Goal: Task Accomplishment & Management: Use online tool/utility

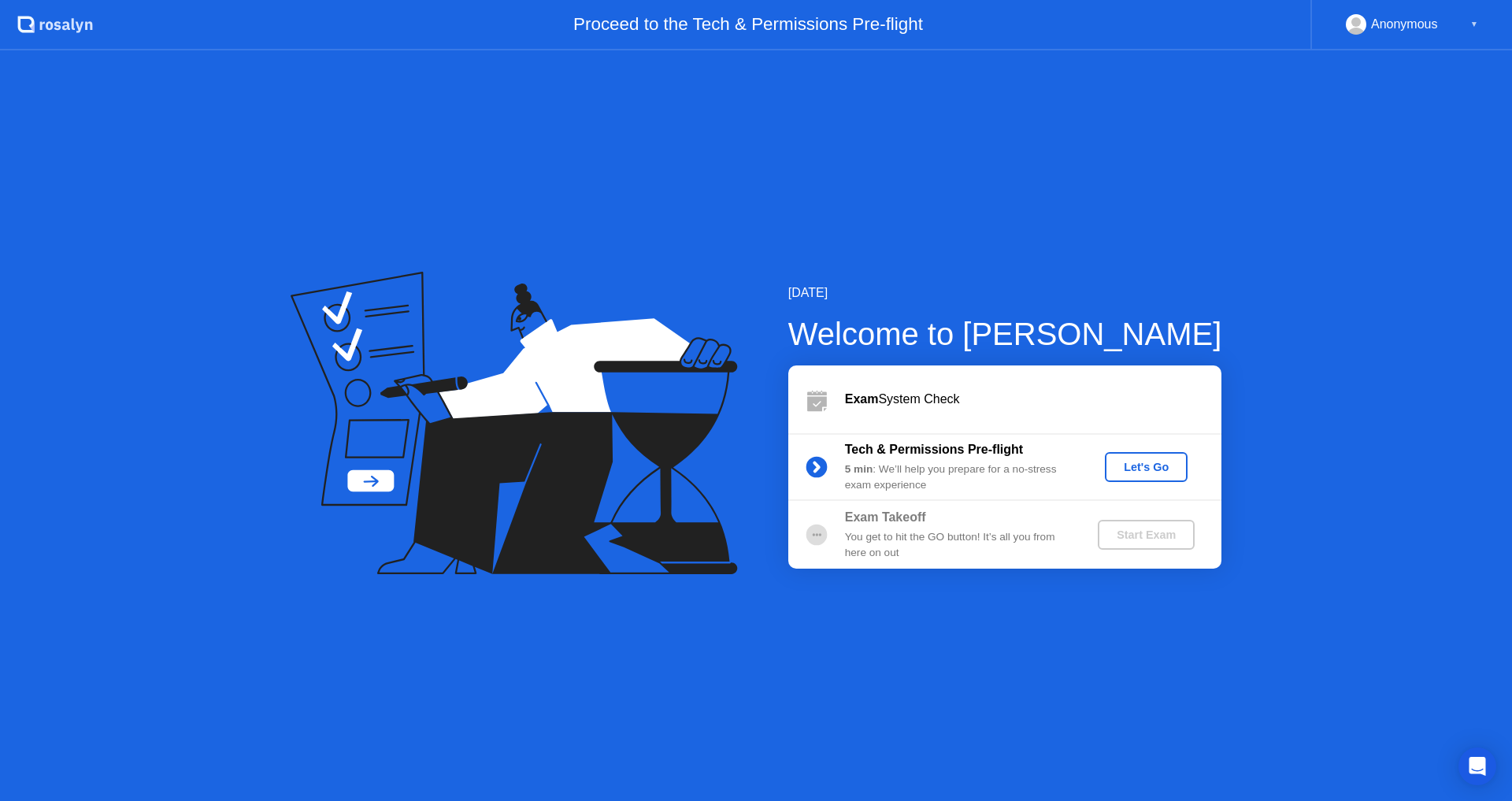
drag, startPoint x: 841, startPoint y: 263, endPoint x: 426, endPoint y: 262, distance: 415.0
click at [426, 262] on div "[DATE] Welcome to [PERSON_NAME] Exam System Check Tech & Permissions Pre-flight…" at bounding box center [756, 426] width 1512 height 750
click at [1133, 470] on div "Let's Go" at bounding box center [1146, 467] width 70 height 13
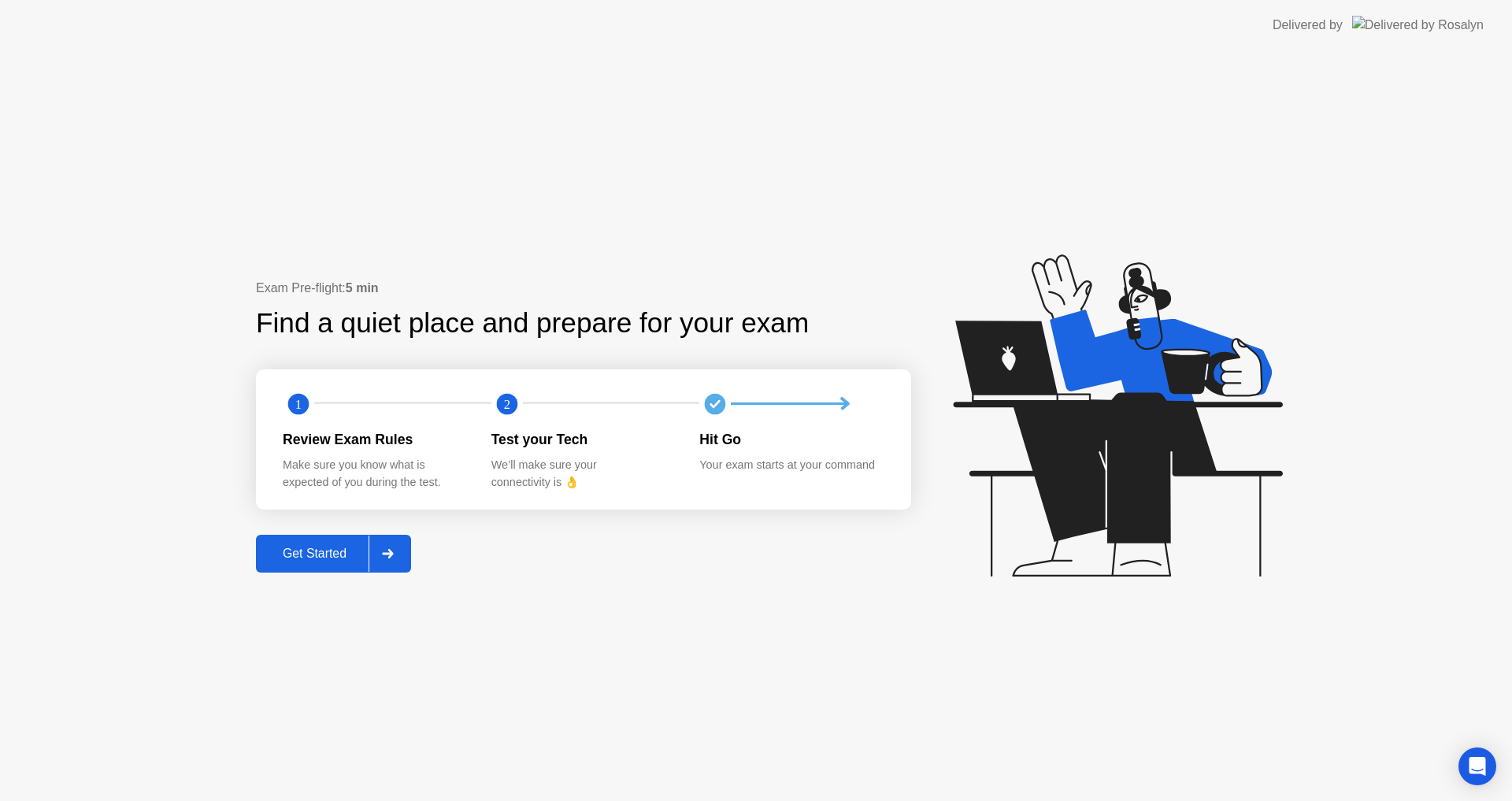
click at [351, 551] on div "Get Started" at bounding box center [314, 553] width 108 height 15
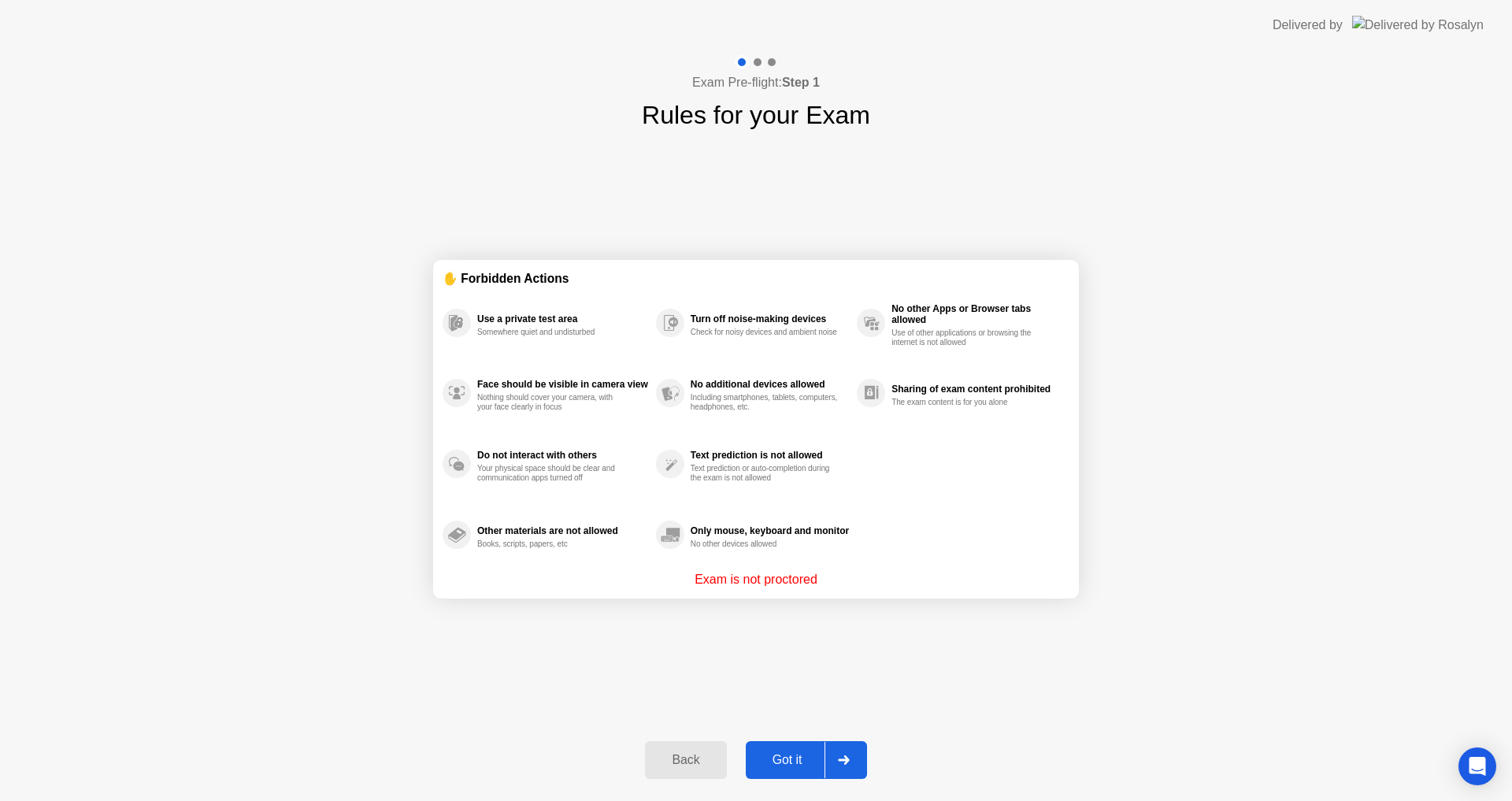
click at [846, 761] on icon at bounding box center [842, 760] width 11 height 10
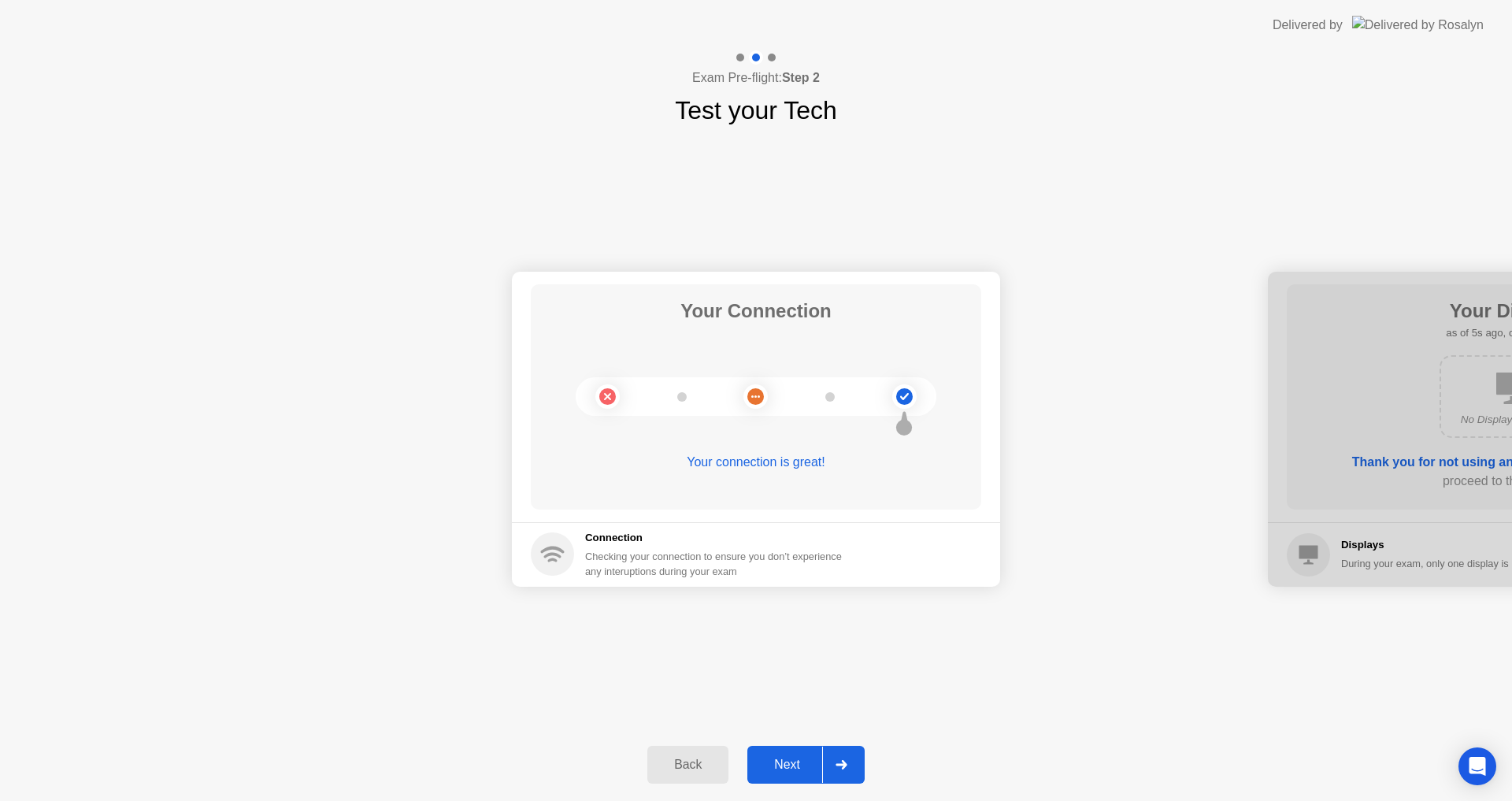
click at [850, 771] on div at bounding box center [841, 764] width 38 height 36
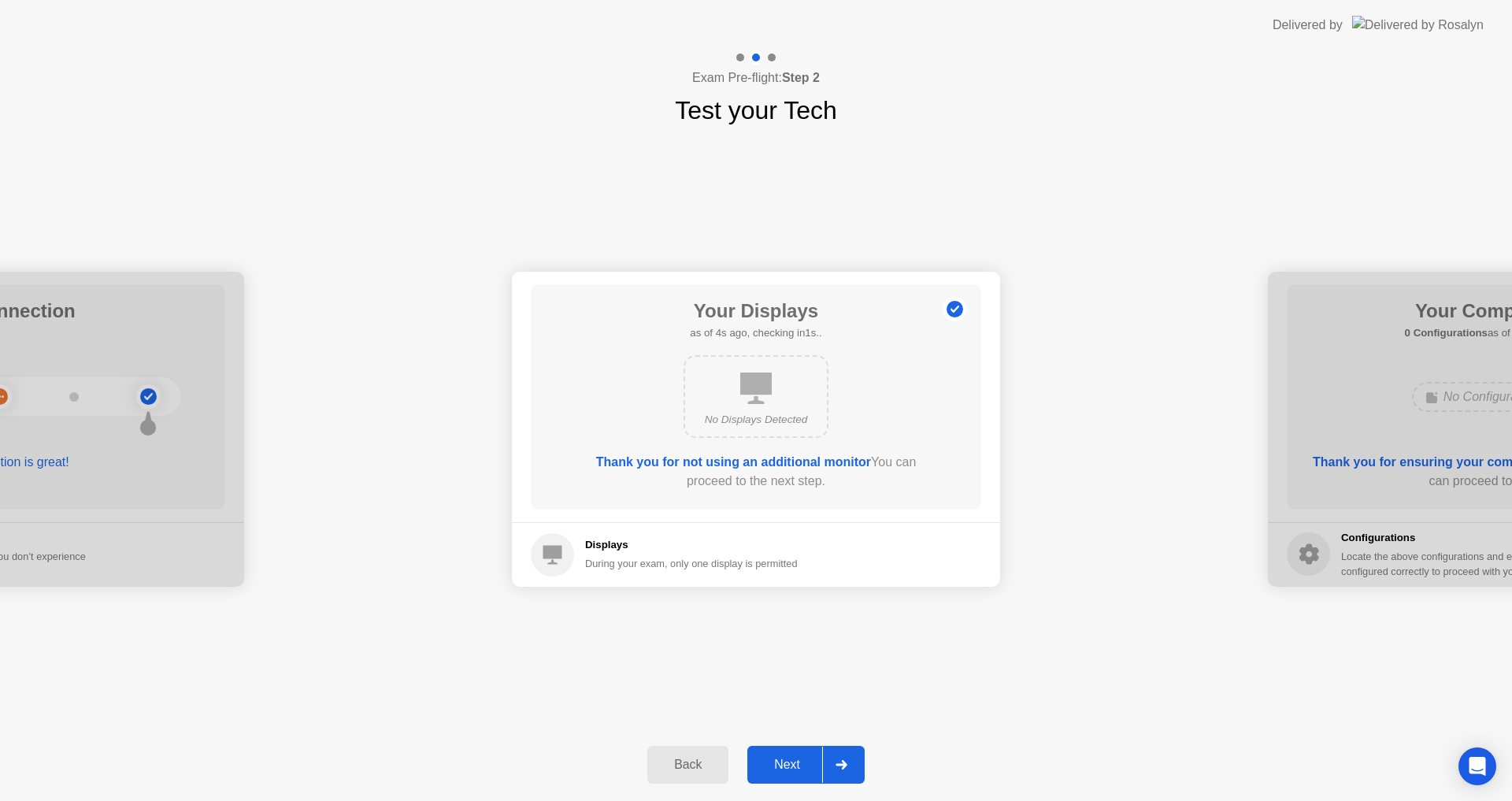
click at [842, 765] on icon at bounding box center [841, 765] width 11 height 10
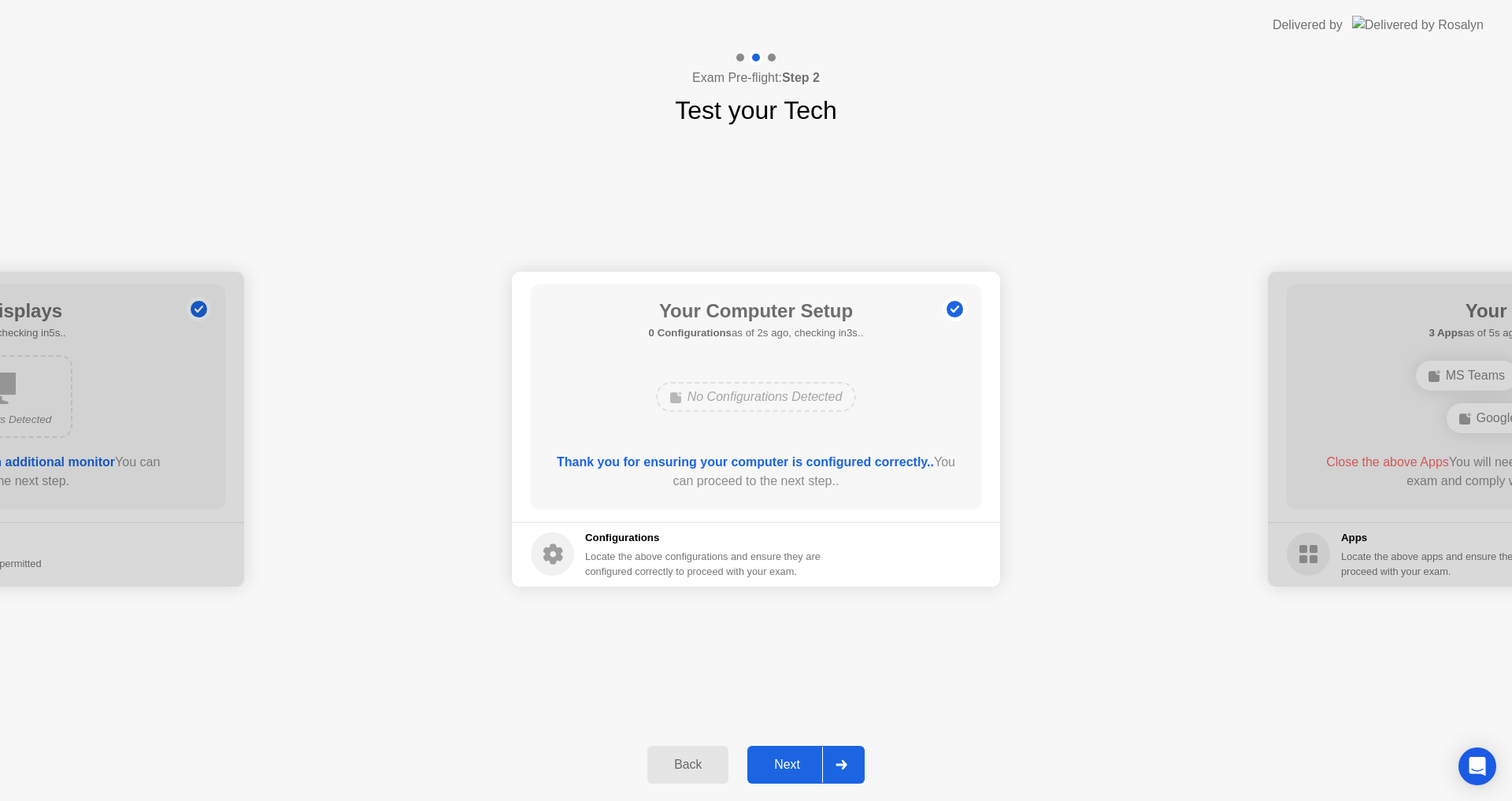
click at [842, 765] on icon at bounding box center [841, 765] width 11 height 10
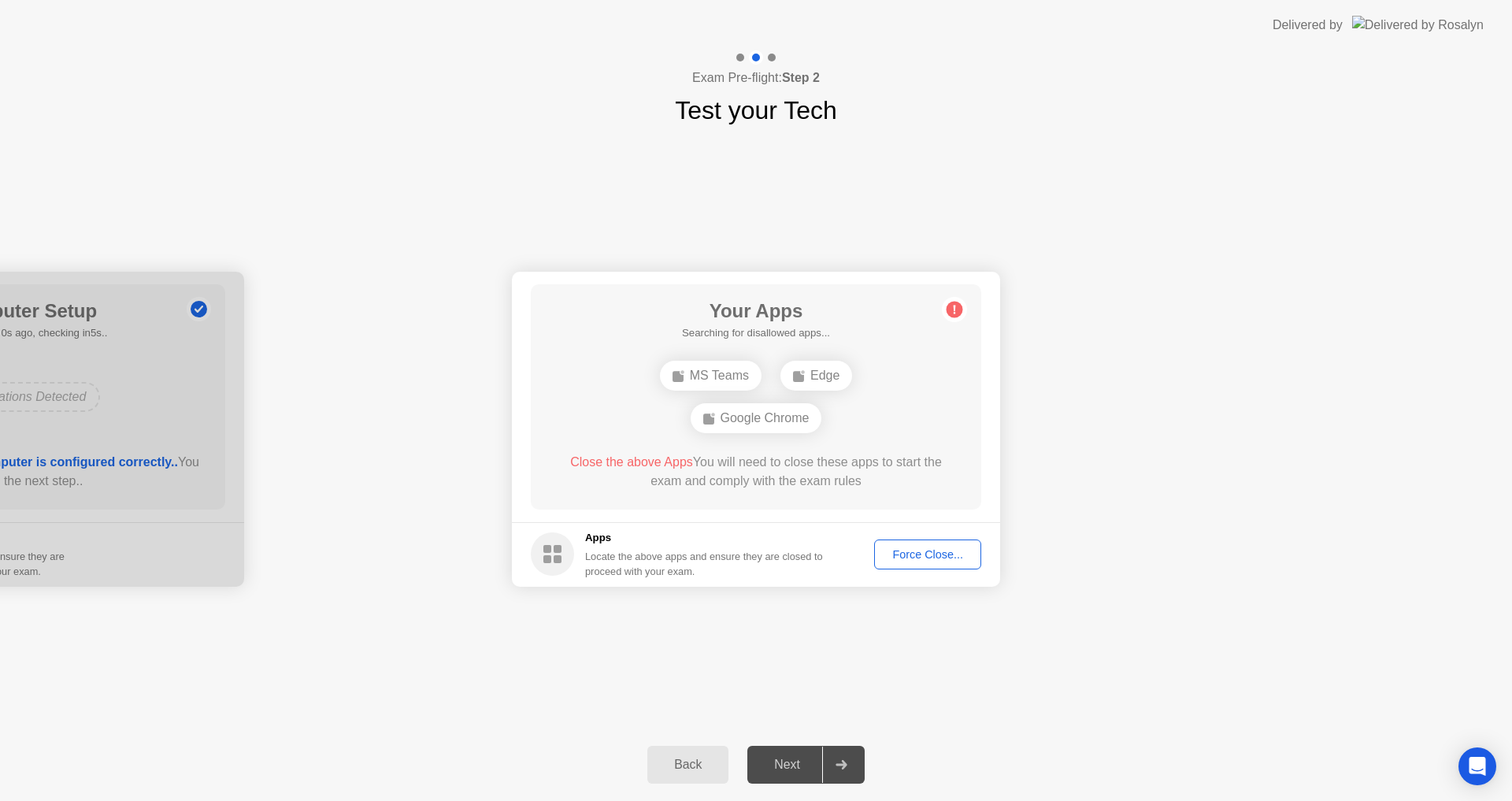
click at [907, 554] on div "Force Close..." at bounding box center [927, 554] width 96 height 13
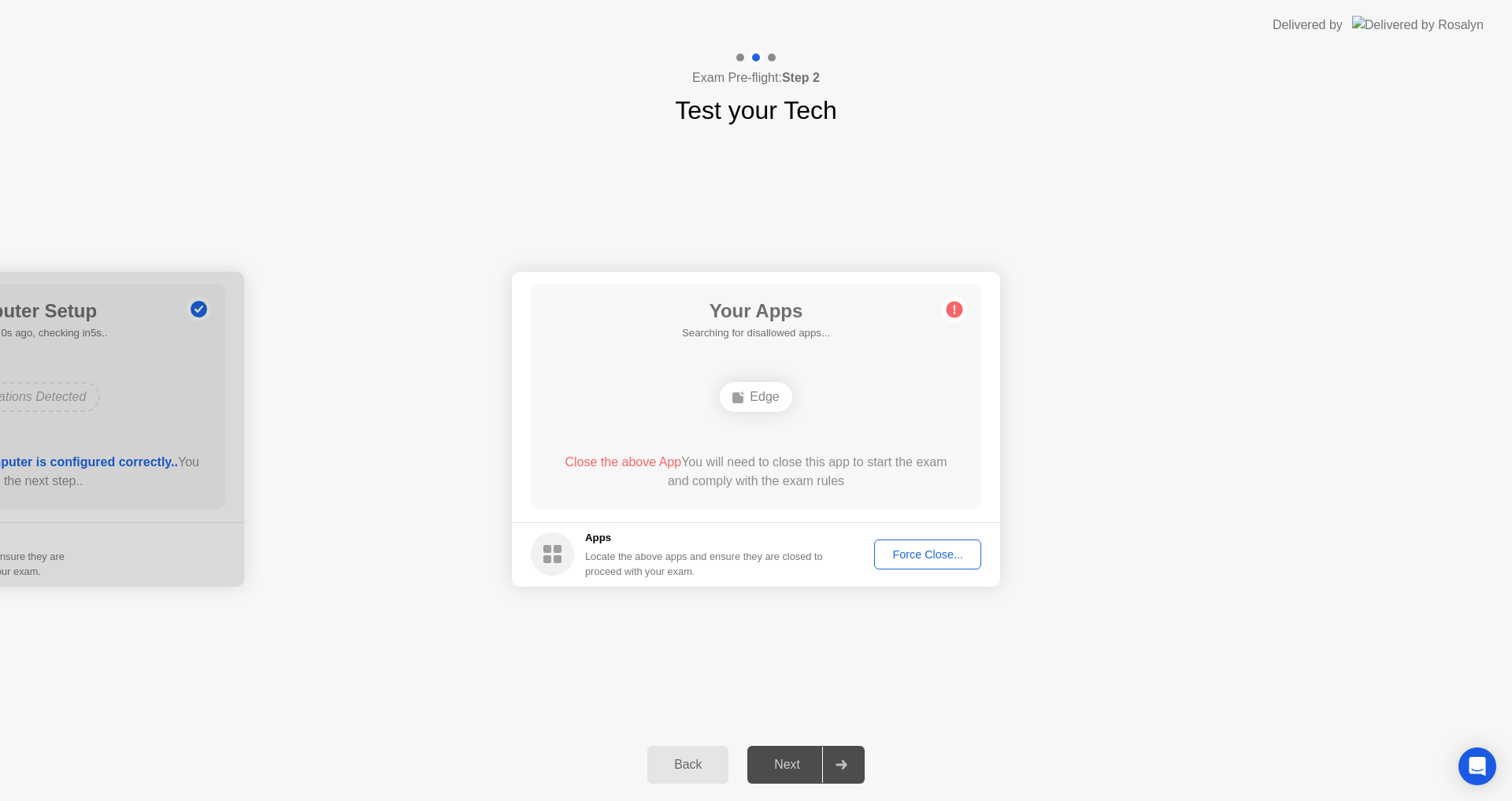
click at [855, 470] on div "Close the above App You will need to close this app to start the exam and compl…" at bounding box center [756, 471] width 405 height 38
click at [759, 397] on div "Edge" at bounding box center [756, 397] width 72 height 30
click at [952, 305] on circle at bounding box center [954, 309] width 17 height 17
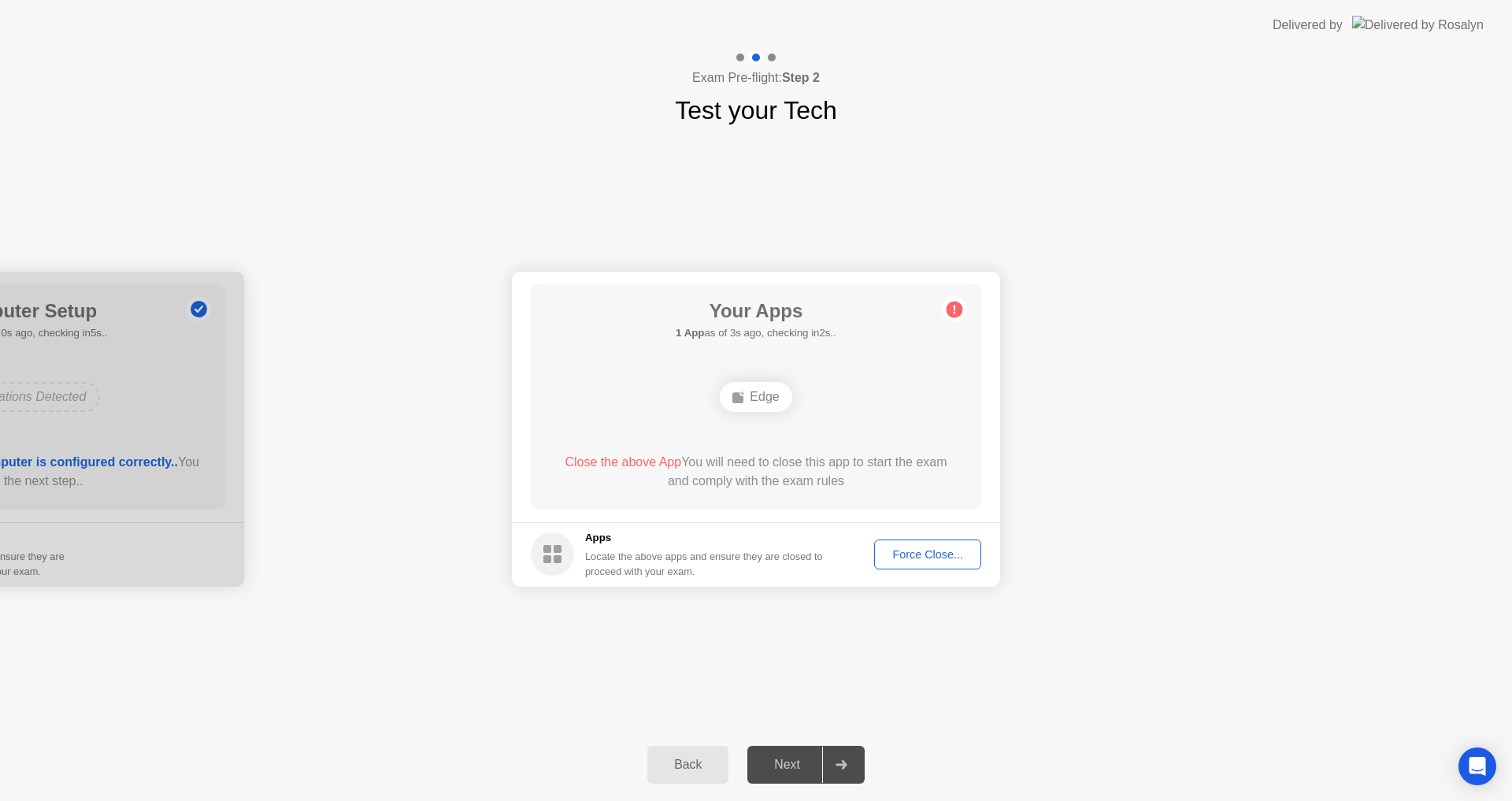
click at [929, 552] on div "Force Close..." at bounding box center [927, 554] width 96 height 13
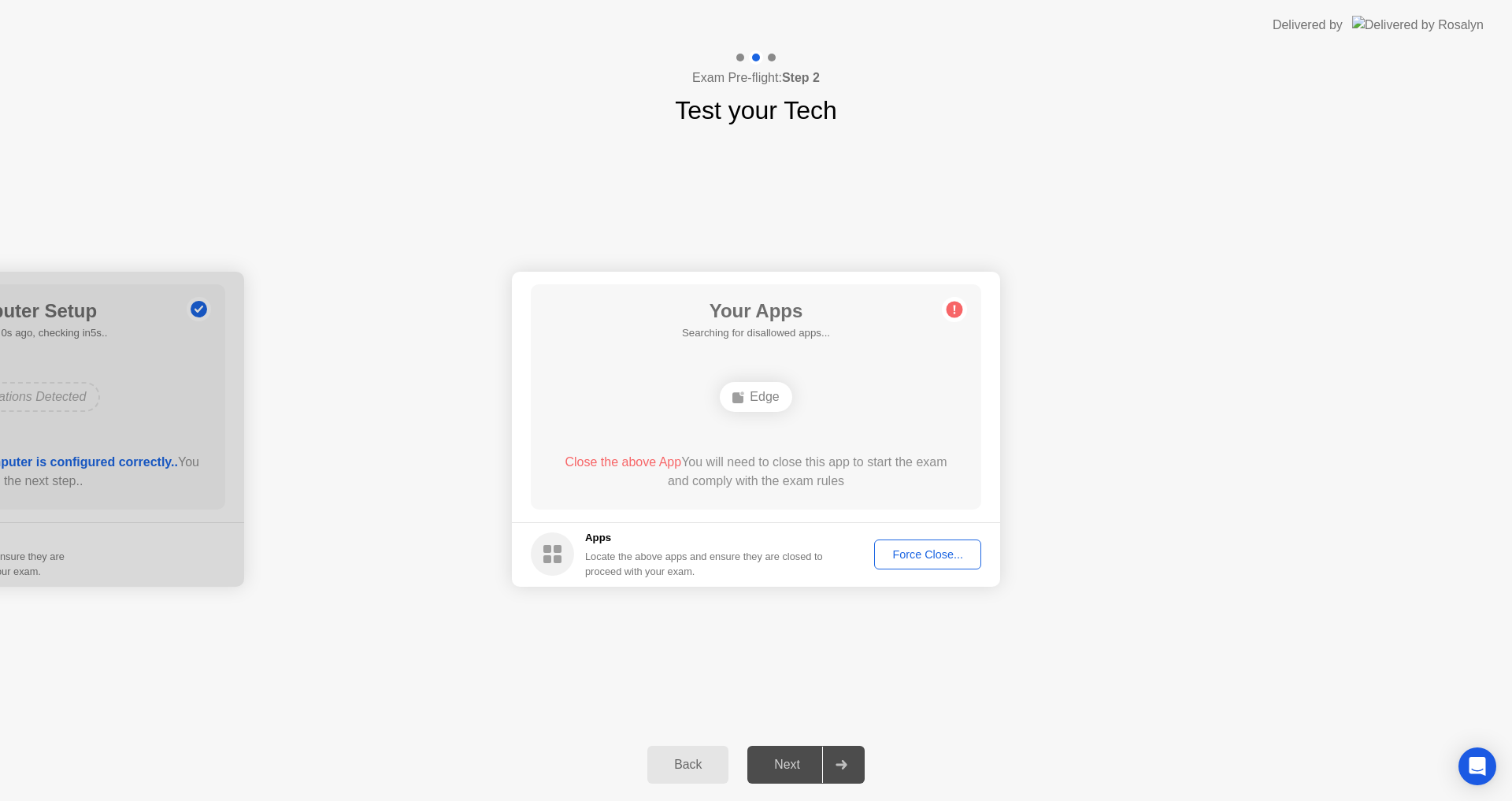
click at [770, 409] on div "Edge" at bounding box center [756, 397] width 72 height 30
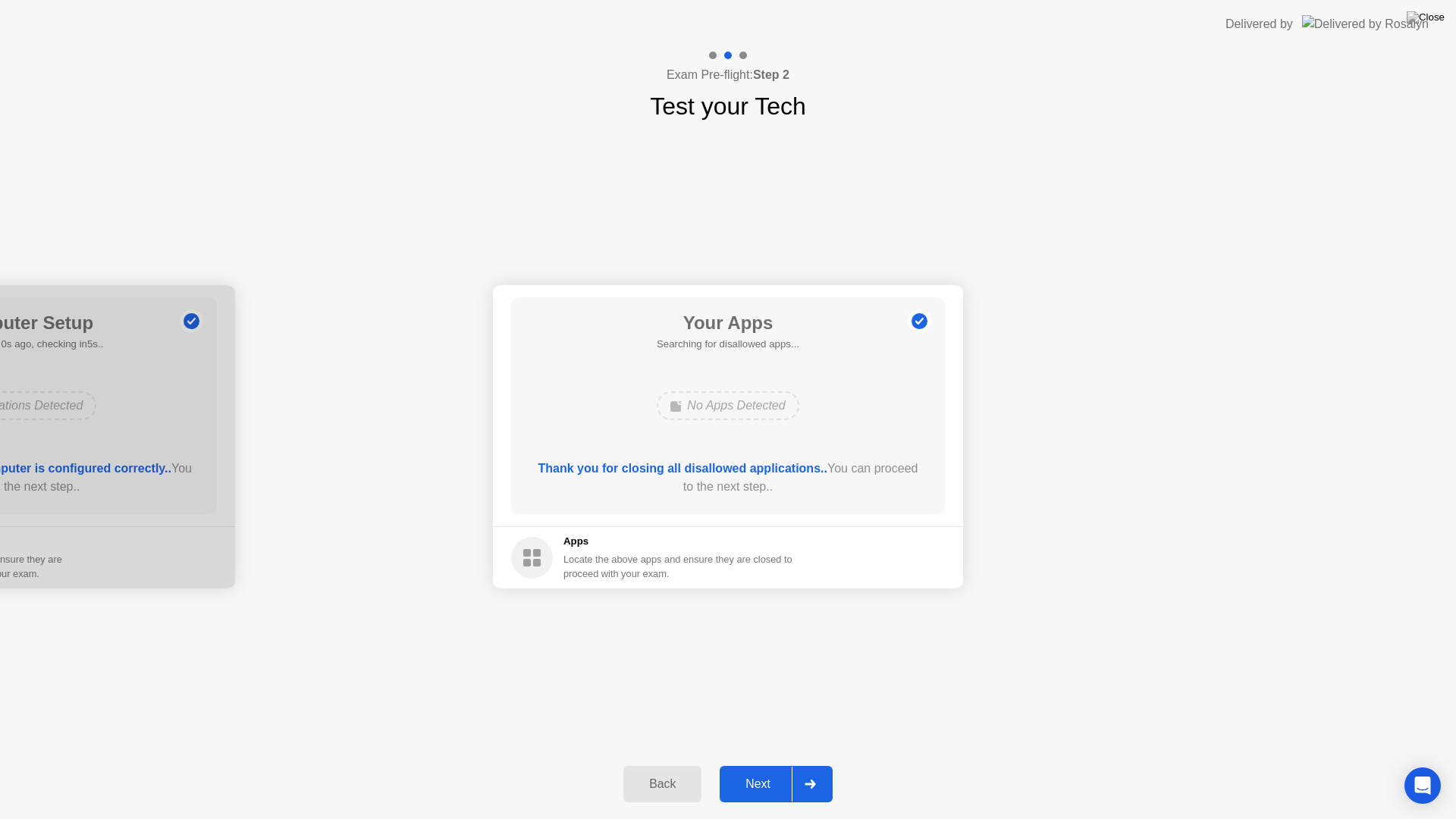
click at [750, 770] on div "Next" at bounding box center [758, 784] width 67 height 14
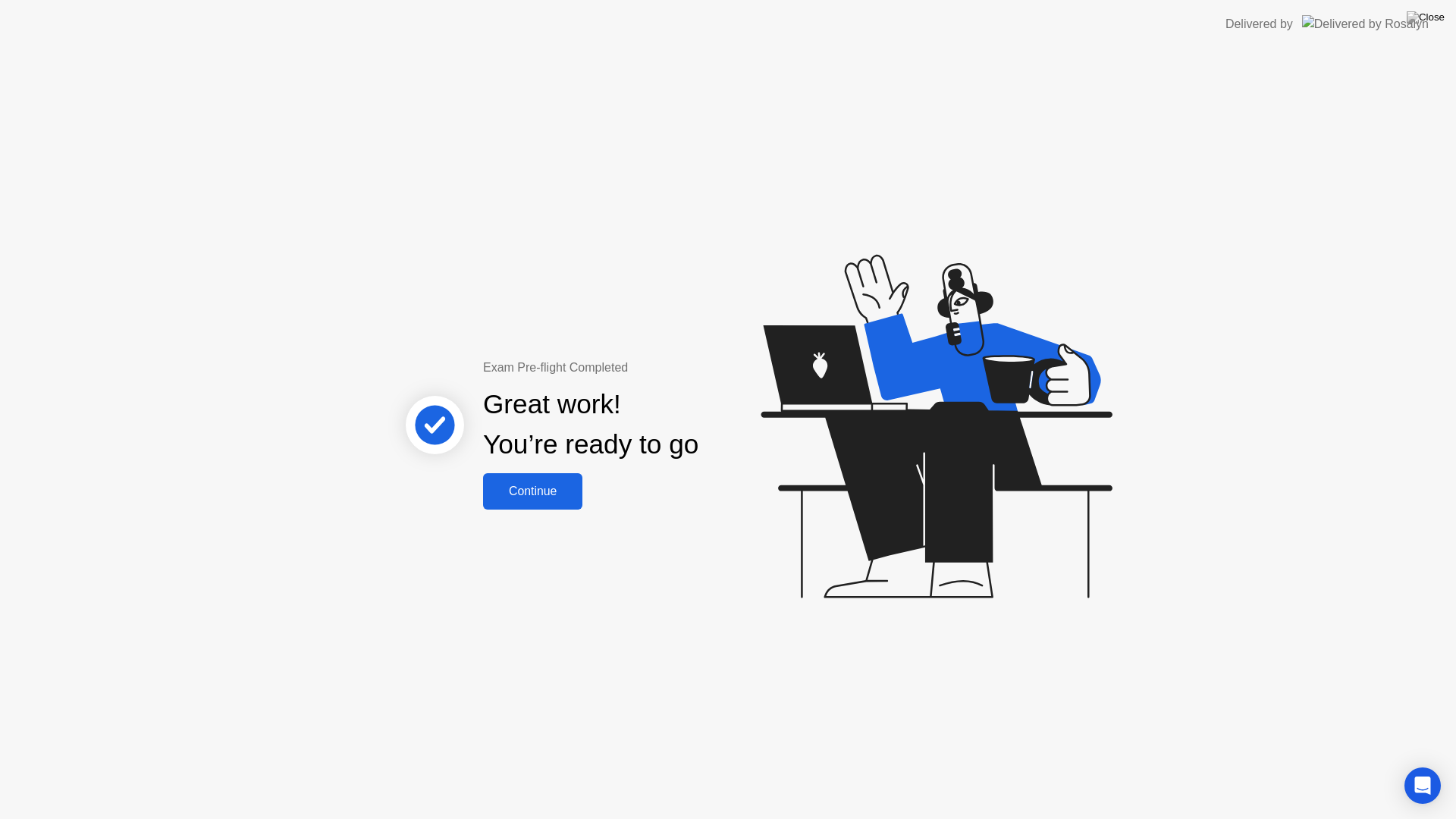
click at [505, 485] on div "Continue" at bounding box center [532, 491] width 90 height 14
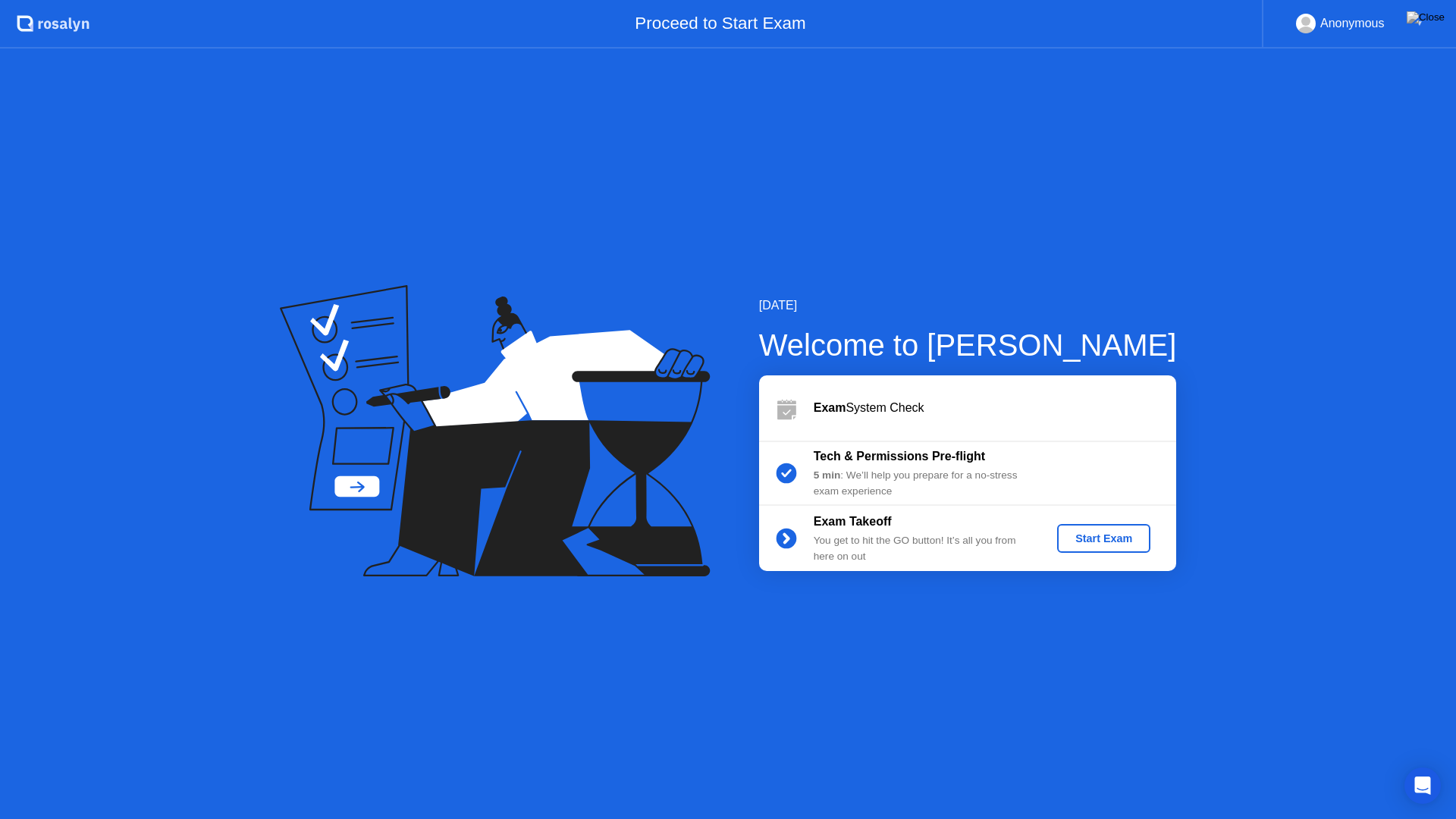
click at [1095, 534] on div "Start Exam" at bounding box center [1103, 538] width 81 height 12
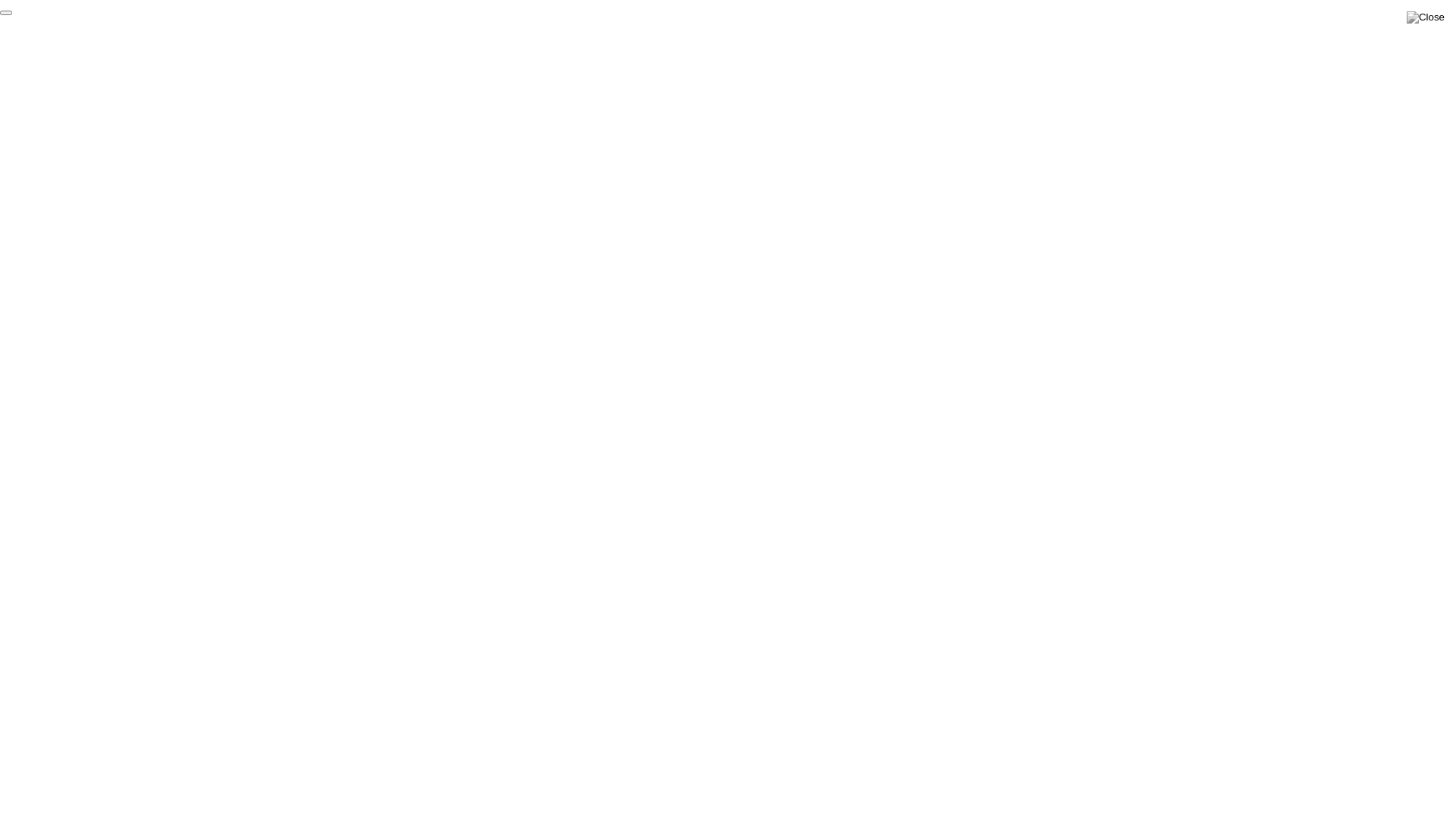
click div "End Proctoring Session"
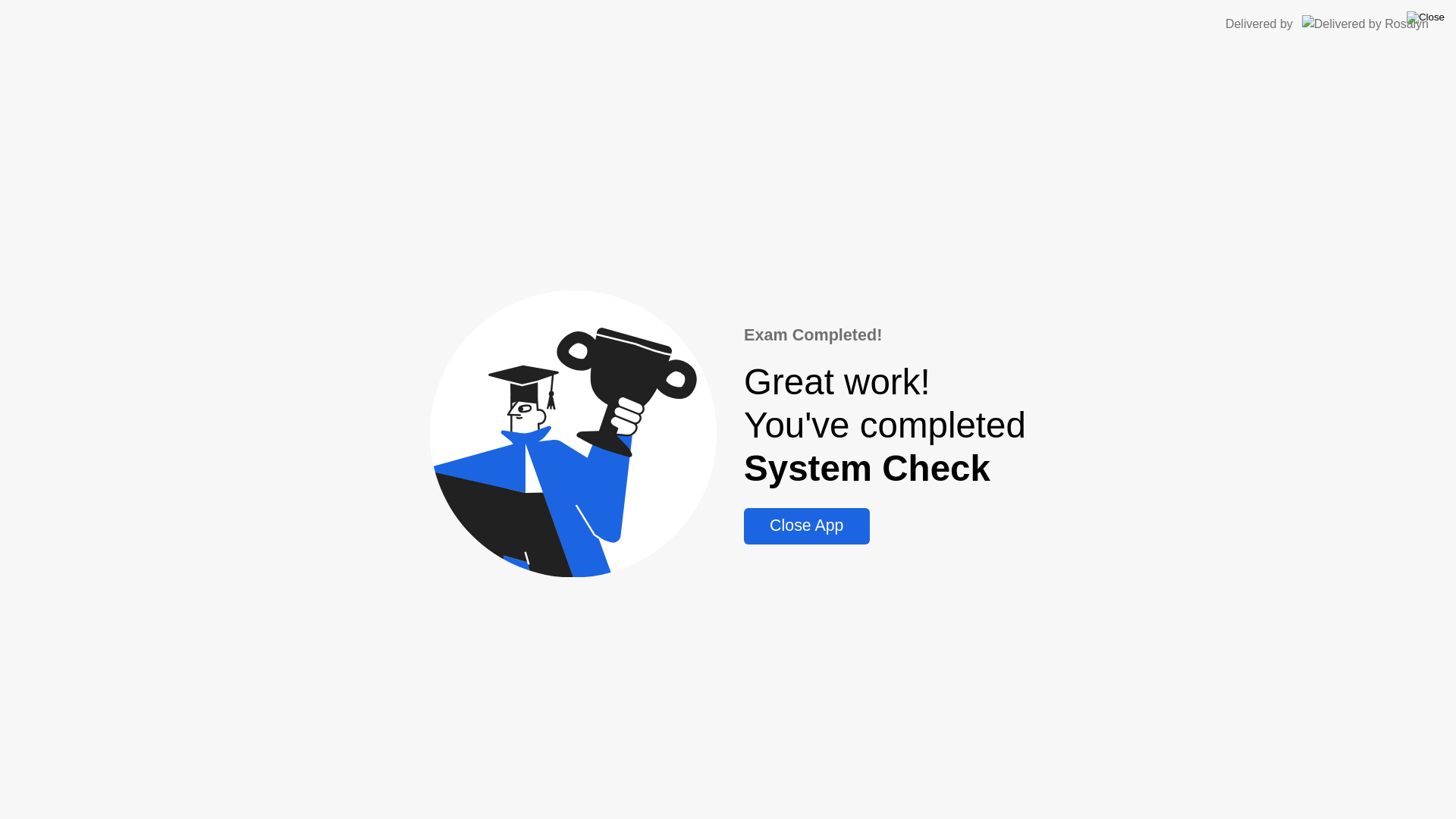
click at [1436, 23] on img at bounding box center [1425, 17] width 38 height 12
